Goal: Transaction & Acquisition: Purchase product/service

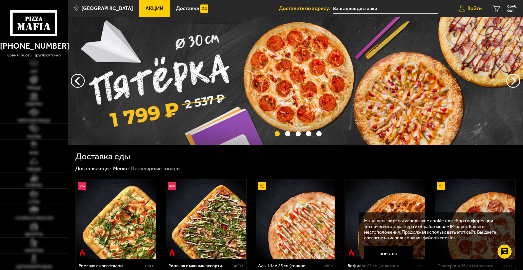
click at [471, 4] on link "Войти" at bounding box center [470, 8] width 34 height 17
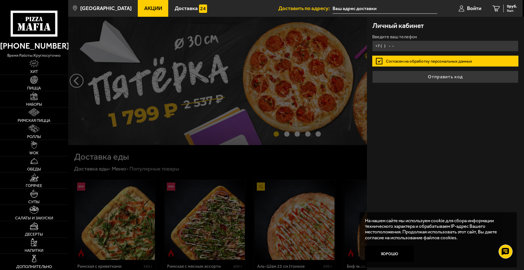
click at [402, 48] on input "+7 ( ) - -" at bounding box center [446, 46] width 146 height 11
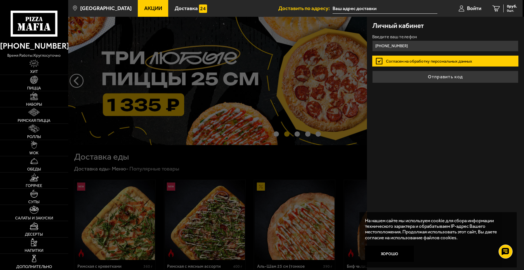
type input "[PHONE_NUMBER]"
click at [373, 71] on button "Отправить код" at bounding box center [446, 77] width 146 height 12
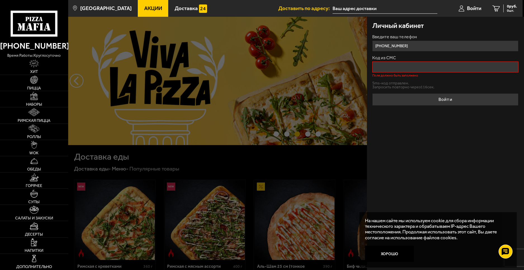
click at [390, 246] on button "Хорошо" at bounding box center [389, 254] width 49 height 17
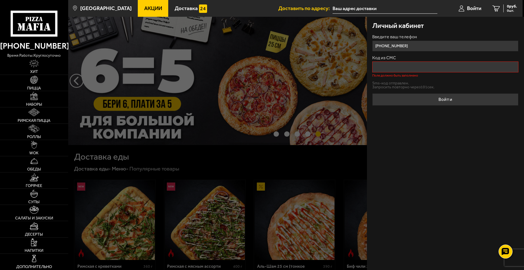
click at [471, 68] on input "Код из СМС" at bounding box center [446, 67] width 146 height 11
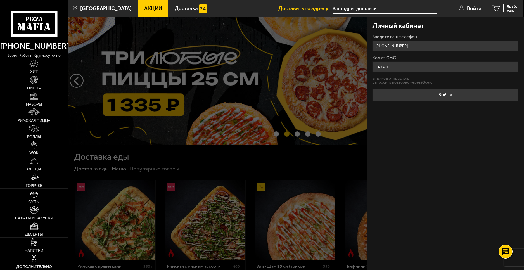
type input "549381"
click at [373, 89] on button "Войти" at bounding box center [446, 95] width 146 height 12
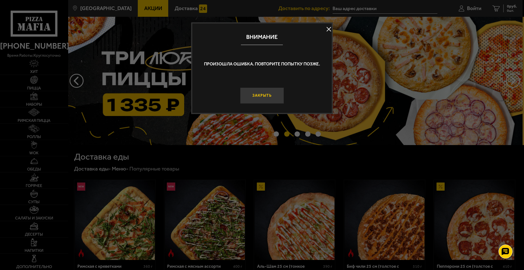
click at [264, 92] on button "Закрыть" at bounding box center [262, 96] width 44 height 17
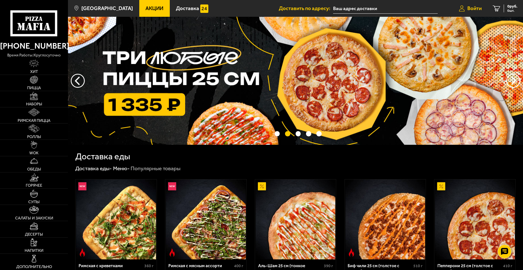
click at [470, 14] on link "Войти" at bounding box center [470, 8] width 34 height 17
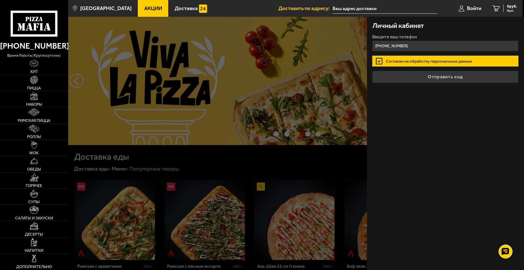
type input "+7 (981) 699-78-13"
click at [373, 71] on button "Отправить код" at bounding box center [446, 77] width 146 height 12
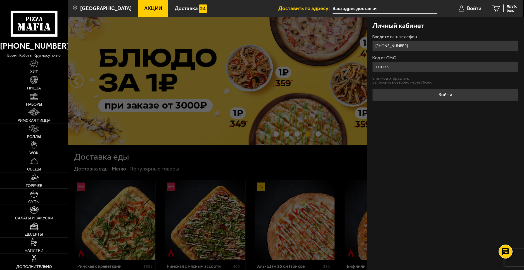
type input "710175"
click at [373, 89] on button "Войти" at bounding box center [446, 95] width 146 height 12
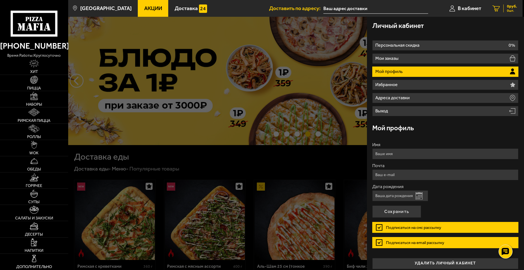
click at [505, 8] on div "0 руб. 0 шт." at bounding box center [511, 8] width 14 height 8
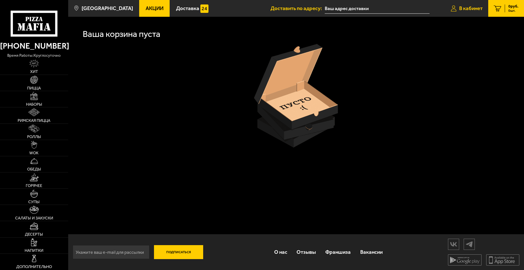
click at [476, 11] on link "В кабинет" at bounding box center [467, 8] width 43 height 17
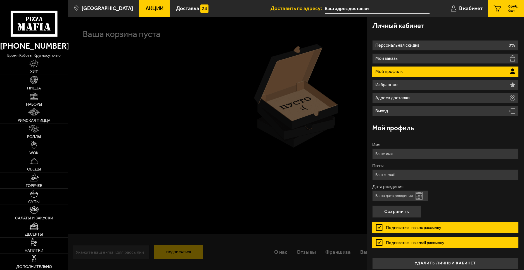
click at [47, 23] on use at bounding box center [48, 26] width 5 height 7
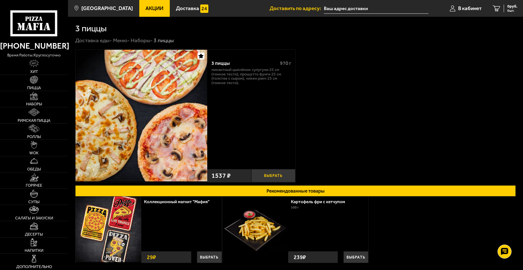
click at [265, 171] on button "Выбрать" at bounding box center [273, 175] width 44 height 13
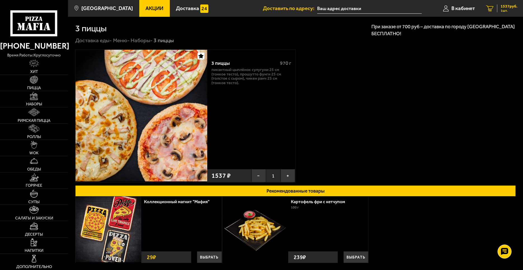
click at [499, 8] on div "1537 руб. 1 шт." at bounding box center [507, 8] width 20 height 8
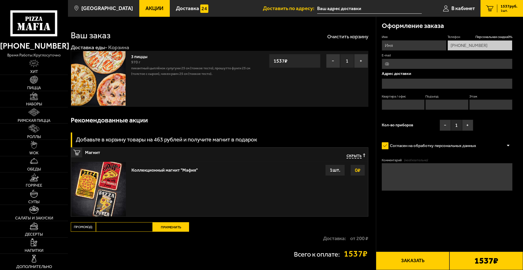
click at [128, 230] on input "Промокод:" at bounding box center [124, 227] width 57 height 10
paste input "mf0035"
type input "mf0035"
click at [170, 234] on div "Доставка: от 200 ₽" at bounding box center [220, 238] width 298 height 13
click at [173, 229] on button "Применить" at bounding box center [171, 227] width 36 height 10
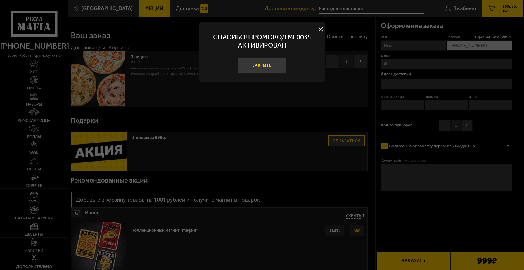
click at [255, 71] on button "Закрыть" at bounding box center [262, 65] width 49 height 17
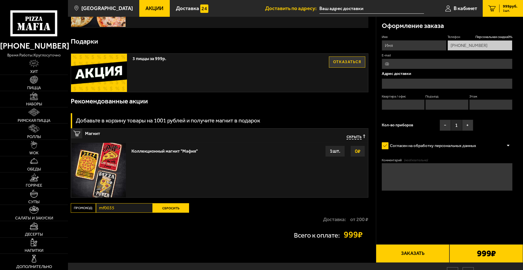
scroll to position [80, 0]
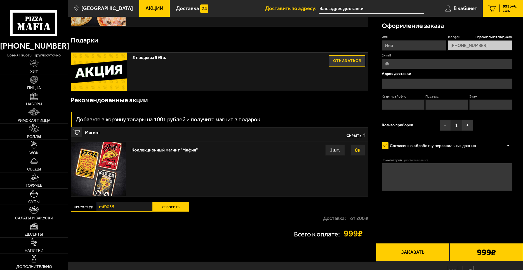
click at [41, 106] on span "Наборы" at bounding box center [34, 104] width 16 height 4
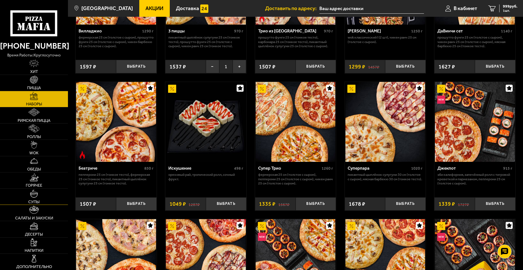
scroll to position [308, 0]
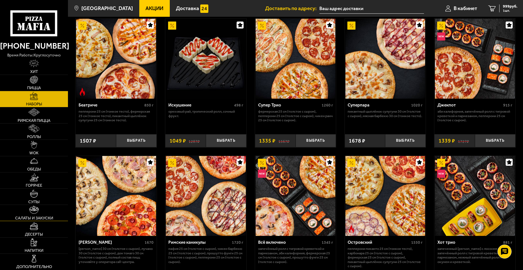
click at [39, 210] on link "Салаты и закуски" at bounding box center [34, 213] width 68 height 16
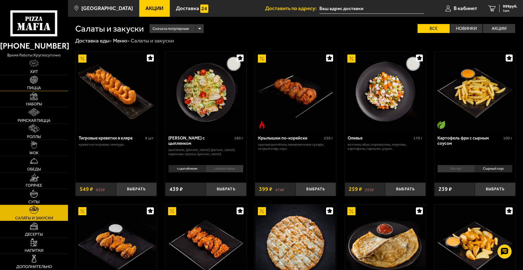
click at [40, 85] on link "Пицца" at bounding box center [34, 83] width 68 height 16
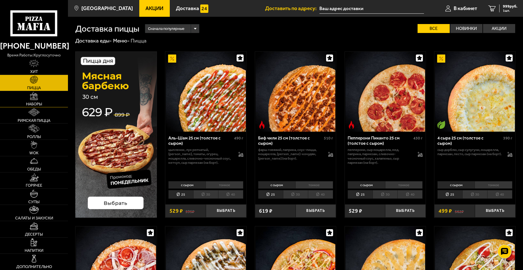
click at [34, 103] on span "Наборы" at bounding box center [34, 104] width 16 height 4
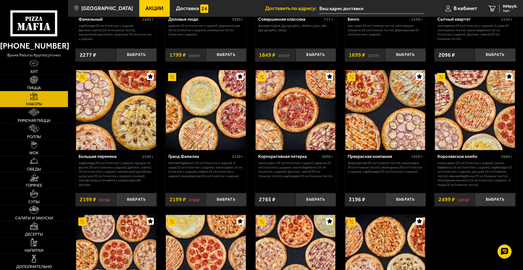
scroll to position [823, 0]
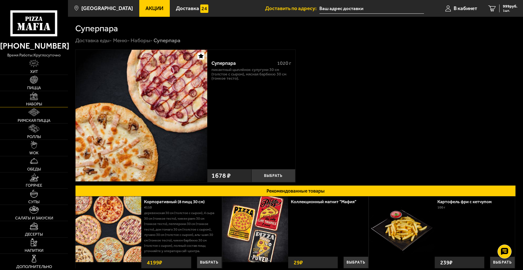
click at [35, 96] on img at bounding box center [34, 96] width 8 height 8
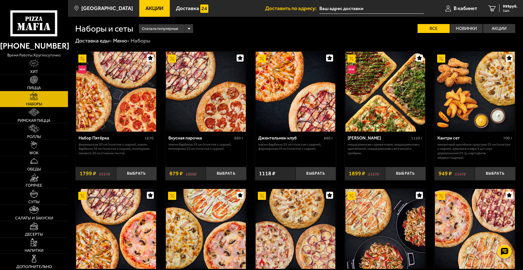
drag, startPoint x: 227, startPoint y: 110, endPoint x: 248, endPoint y: 32, distance: 81.4
click at [248, 32] on div "Сначала популярные Все Новинки Акции Пожелания Острое блюдо Фермерская 30 см (т…" at bounding box center [324, 28] width 382 height 9
click at [48, 241] on link "Напитки" at bounding box center [34, 246] width 68 height 16
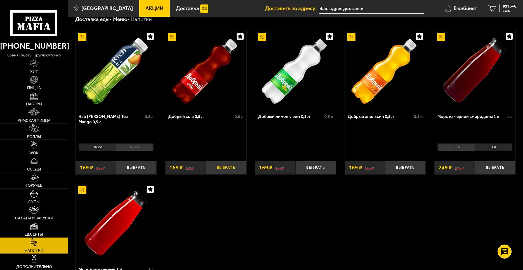
scroll to position [28, 0]
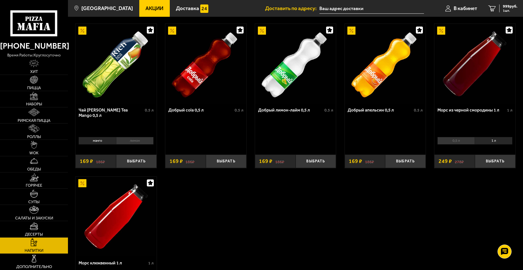
click at [492, 143] on li "1 л" at bounding box center [494, 141] width 38 height 8
click at [493, 163] on button "Выбрать" at bounding box center [495, 161] width 41 height 13
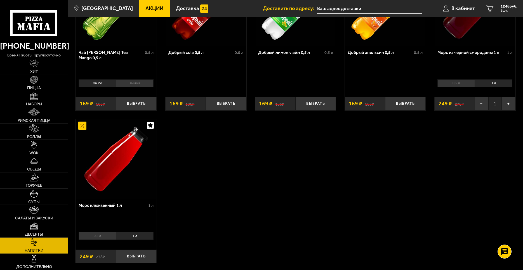
scroll to position [133, 0]
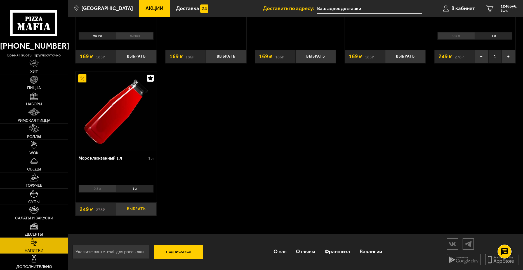
click at [142, 209] on button "Выбрать" at bounding box center [136, 209] width 41 height 13
click at [504, 7] on span "1497 руб." at bounding box center [509, 6] width 17 height 4
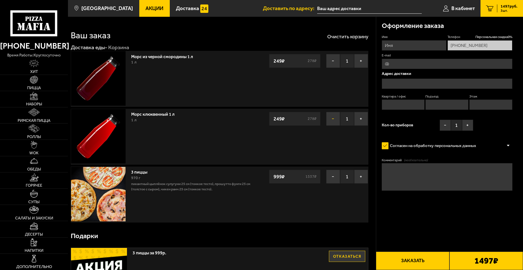
click at [326, 119] on button "−" at bounding box center [333, 119] width 14 height 14
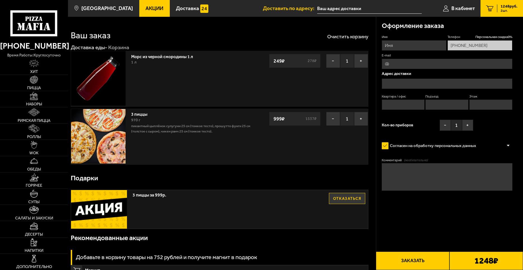
click at [400, 58] on fieldset "E-mail" at bounding box center [447, 61] width 131 height 16
click at [399, 60] on input "E-mail" at bounding box center [447, 64] width 131 height 10
click at [402, 47] on input "Имя" at bounding box center [414, 45] width 65 height 10
type input "Иван"
click at [417, 63] on input "E-mail" at bounding box center [447, 64] width 131 height 10
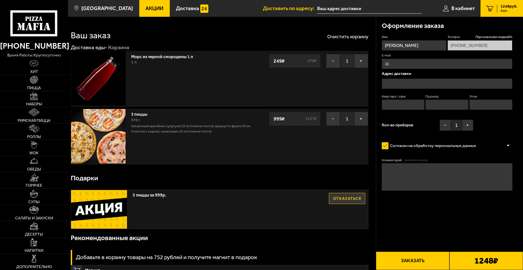
type input "м"
click at [410, 83] on input "text" at bounding box center [447, 84] width 131 height 10
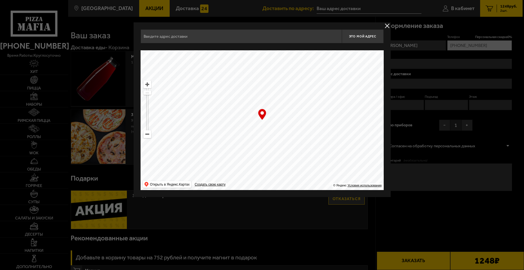
click at [290, 35] on input "text" at bounding box center [241, 36] width 201 height 14
type input ","
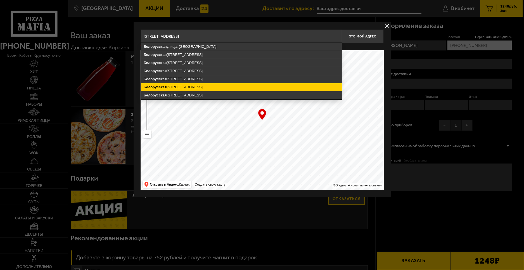
type input "Санкт-Петербург, Белорусская улица, 16к2"
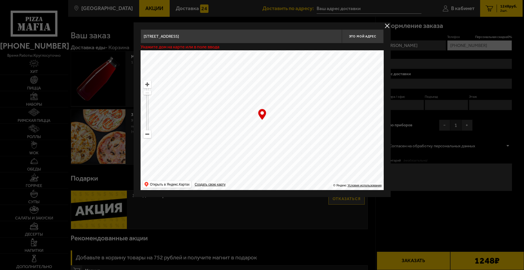
type input "[STREET_ADDRESS]"
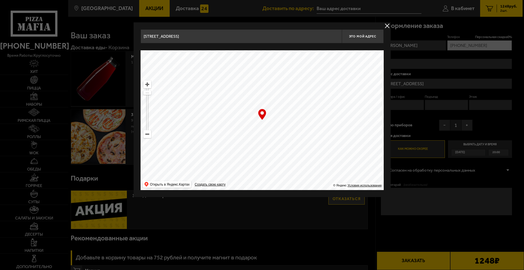
drag, startPoint x: 269, startPoint y: 112, endPoint x: 218, endPoint y: 114, distance: 50.1
click at [264, 115] on div "… © Яндекс Условия использования Открыть в Яндекс.Картах Создать свою карту" at bounding box center [262, 120] width 243 height 140
drag, startPoint x: 150, startPoint y: 91, endPoint x: 149, endPoint y: 86, distance: 5.9
click at [148, 85] on ymaps at bounding box center [148, 110] width 8 height 58
drag, startPoint x: 279, startPoint y: 126, endPoint x: 277, endPoint y: 115, distance: 10.7
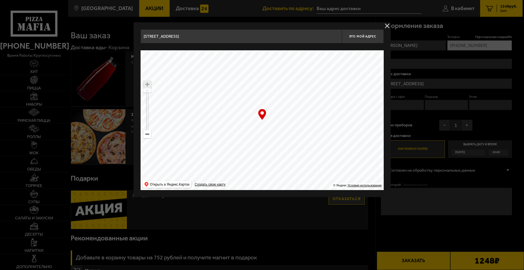
click at [277, 115] on ymaps at bounding box center [262, 120] width 243 height 140
type input "[STREET_ADDRESS]"
click at [357, 35] on span "Это мой адрес" at bounding box center [362, 37] width 27 height 4
type input "[STREET_ADDRESS]"
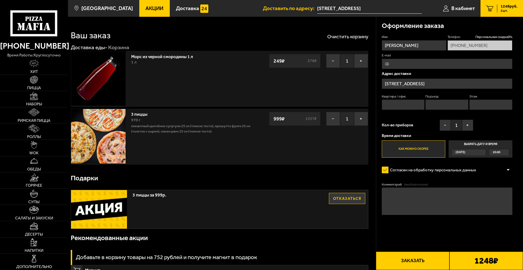
click at [404, 107] on input "Квартира / офис" at bounding box center [403, 105] width 43 height 10
type input "176"
click at [424, 95] on label "Квартира / офис" at bounding box center [403, 96] width 43 height 4
click at [424, 100] on input "176" at bounding box center [403, 105] width 43 height 10
click at [431, 103] on input "Подъезд" at bounding box center [446, 105] width 43 height 10
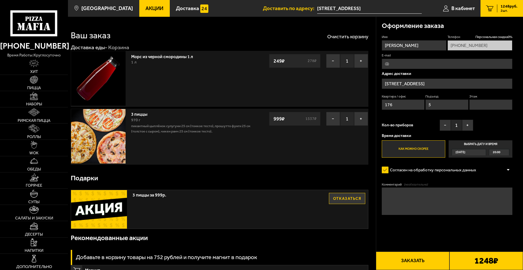
type input "5"
click at [484, 107] on input "Этаж" at bounding box center [490, 105] width 43 height 10
type input "7"
click at [469, 124] on button "+" at bounding box center [467, 125] width 11 height 11
click at [428, 197] on textarea "Комментарий (необязательно)" at bounding box center [447, 201] width 131 height 27
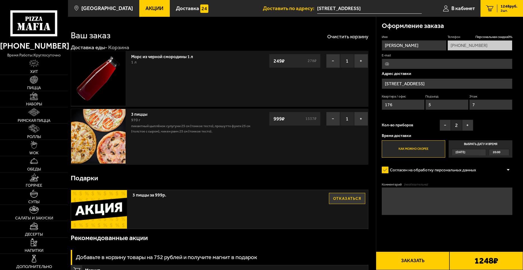
click at [413, 206] on textarea "Комментарий (необязательно)" at bounding box center [447, 201] width 131 height 27
type textarea "Не звонить по телефону по возможности <3"
click at [436, 255] on button "Заказать" at bounding box center [413, 261] width 74 height 18
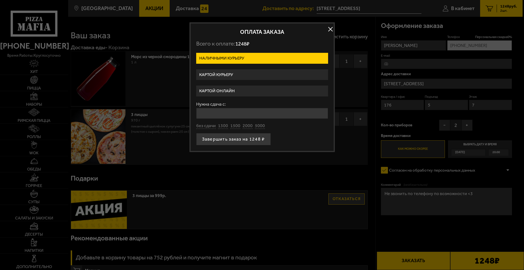
click at [233, 72] on label "Картой курьеру" at bounding box center [262, 74] width 132 height 11
click at [0, 0] on input "Картой курьеру" at bounding box center [0, 0] width 0 height 0
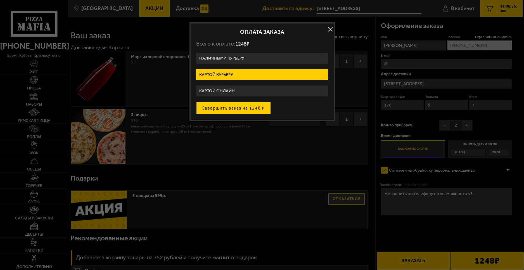
click at [235, 111] on button "Завершить заказ на 1248 ₽" at bounding box center [233, 108] width 75 height 12
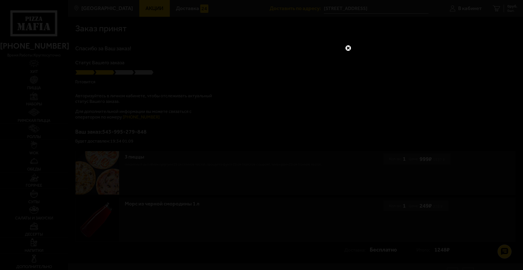
click at [351, 48] on link at bounding box center [348, 47] width 7 height 7
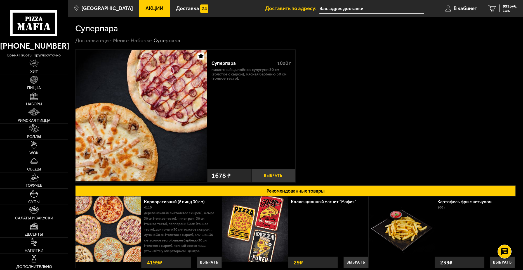
click at [258, 174] on button "Выбрать" at bounding box center [273, 175] width 44 height 13
click at [506, 3] on link "2 2677 руб. 2 шт." at bounding box center [502, 8] width 43 height 17
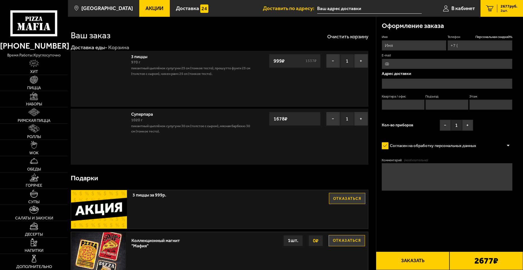
type input "[PHONE_NUMBER]"
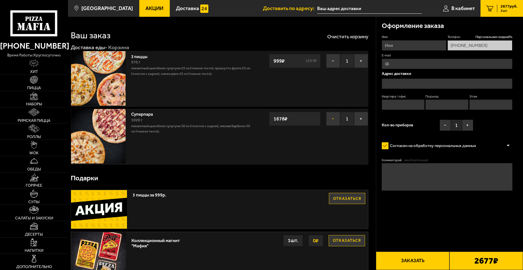
click at [335, 123] on button "−" at bounding box center [333, 119] width 14 height 14
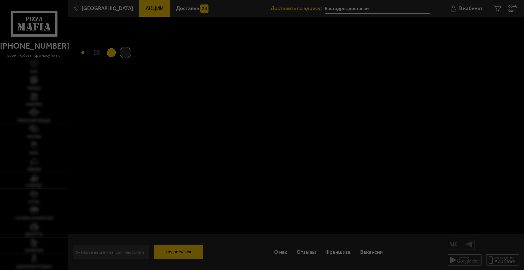
type input "[STREET_ADDRESS]"
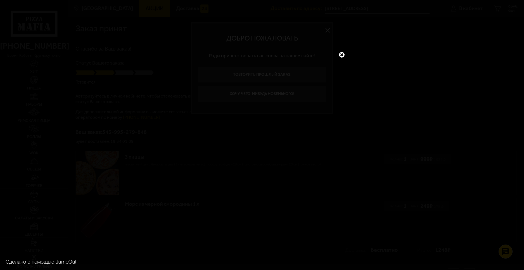
click at [343, 52] on link at bounding box center [341, 54] width 7 height 7
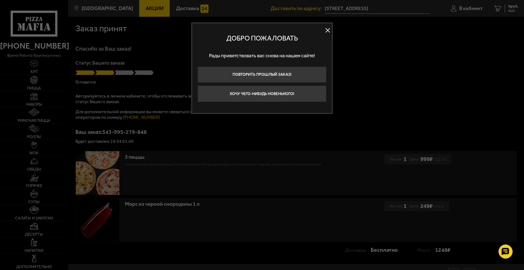
click at [327, 27] on button at bounding box center [328, 30] width 8 height 8
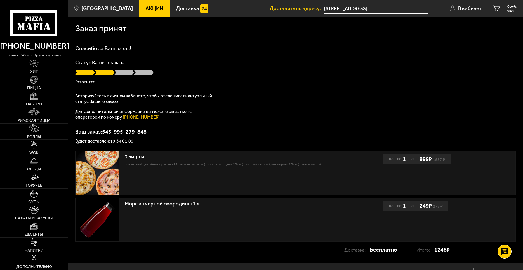
click at [165, 58] on div "Спасибо за Ваш заказ! Статус Вашего заказа [PERSON_NAME] Авторизуйтесь в личном…" at bounding box center [295, 95] width 440 height 98
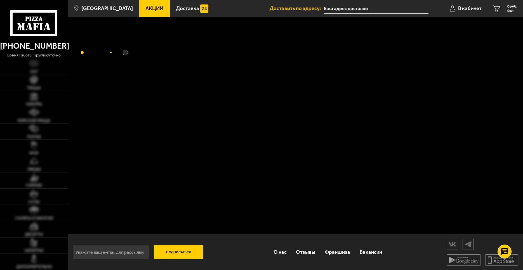
type input "[STREET_ADDRESS]"
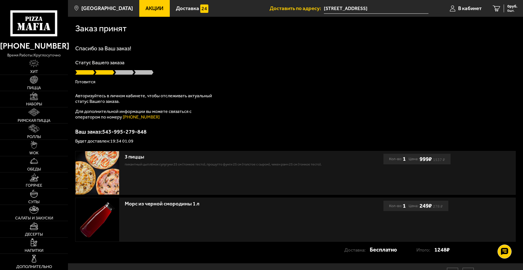
click at [108, 92] on div "Спасибо за Ваш заказ! Статус Вашего заказа [PERSON_NAME] Авторизуйтесь в личном…" at bounding box center [295, 95] width 440 height 98
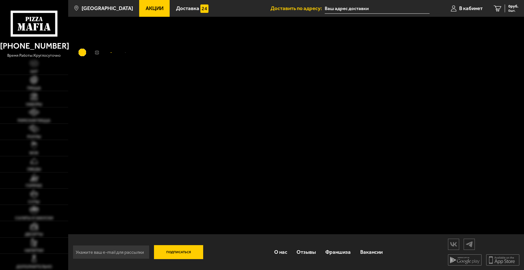
type input "[STREET_ADDRESS]"
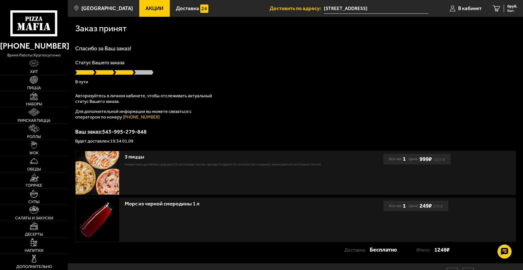
click at [201, 98] on p "Авторизуйтесь в личном кабинете, чтобы отслеживать актуальный статус Вашего зак…" at bounding box center [145, 98] width 140 height 11
click at [206, 110] on p "Для дополнительной информации вы можете связаться с оператором по номеру [PHONE…" at bounding box center [145, 114] width 140 height 11
click at [199, 124] on div "Спасибо за Ваш заказ! Статус Вашего заказа В пути Авторизуйтесь в личном кабине…" at bounding box center [295, 95] width 440 height 98
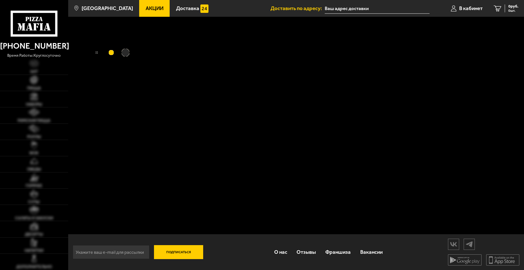
type input "[STREET_ADDRESS]"
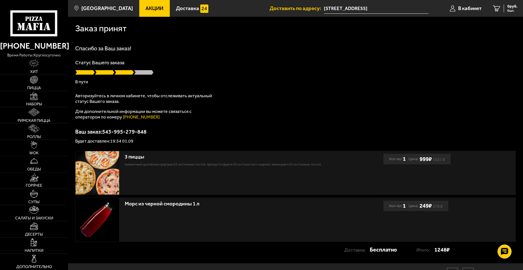
click at [210, 87] on div "Спасибо за Ваш заказ! Статус Вашего заказа В пути Авторизуйтесь в личном кабине…" at bounding box center [295, 95] width 440 height 98
click at [179, 242] on div "Морс из черной смородины 1 л" at bounding box center [230, 220] width 308 height 44
